Goal: Task Accomplishment & Management: Use online tool/utility

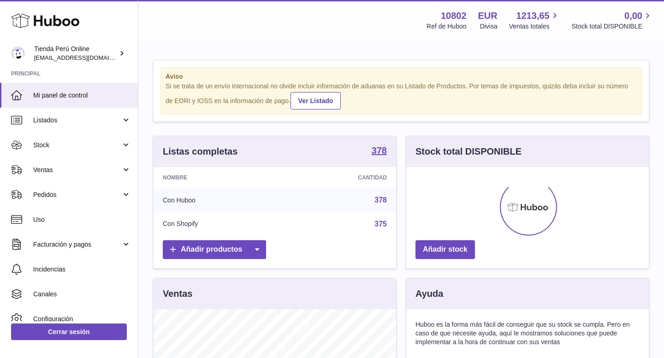
scroll to position [144, 242]
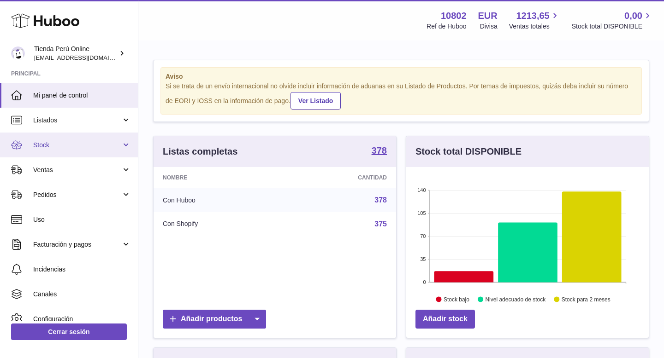
click at [50, 137] on link "Stock" at bounding box center [69, 145] width 138 height 25
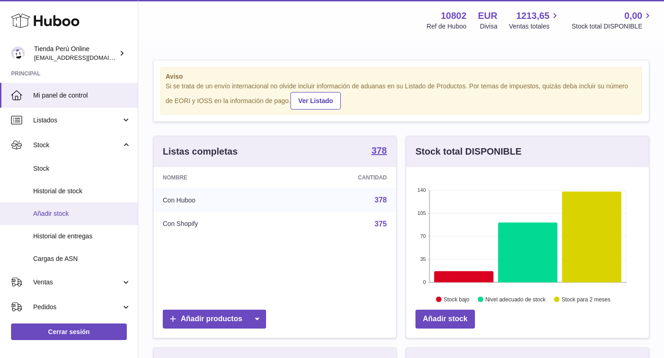
click at [76, 217] on span "Añadir stock" at bounding box center [82, 214] width 98 height 9
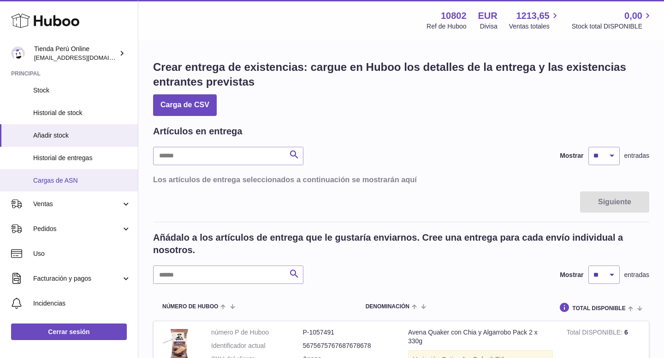
scroll to position [82, 0]
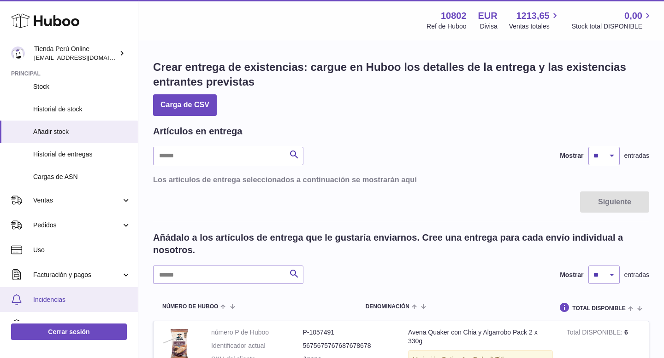
click at [65, 300] on span "Incidencias" at bounding box center [82, 300] width 98 height 9
